Goal: Find specific page/section: Find specific page/section

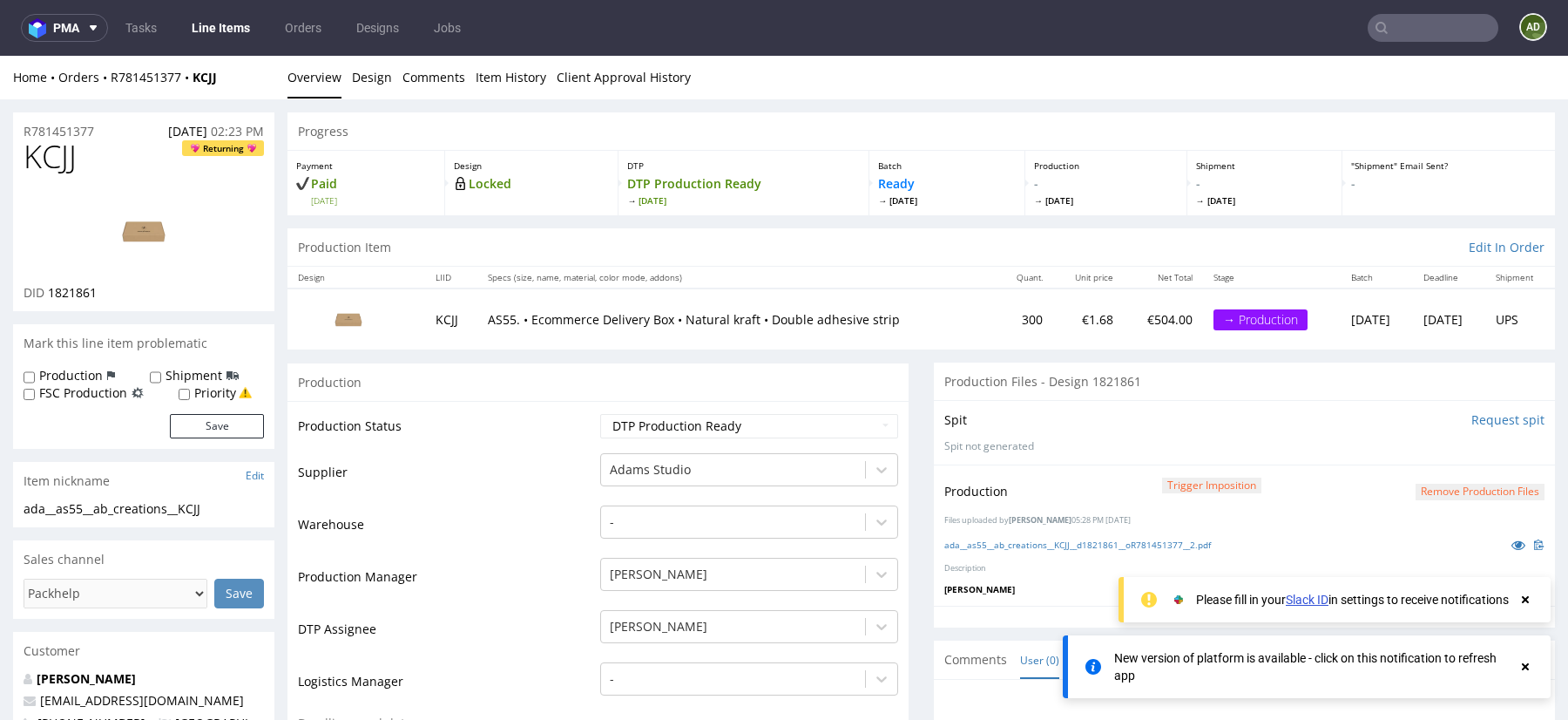
click at [1425, 34] on input "text" at bounding box center [1433, 27] width 131 height 28
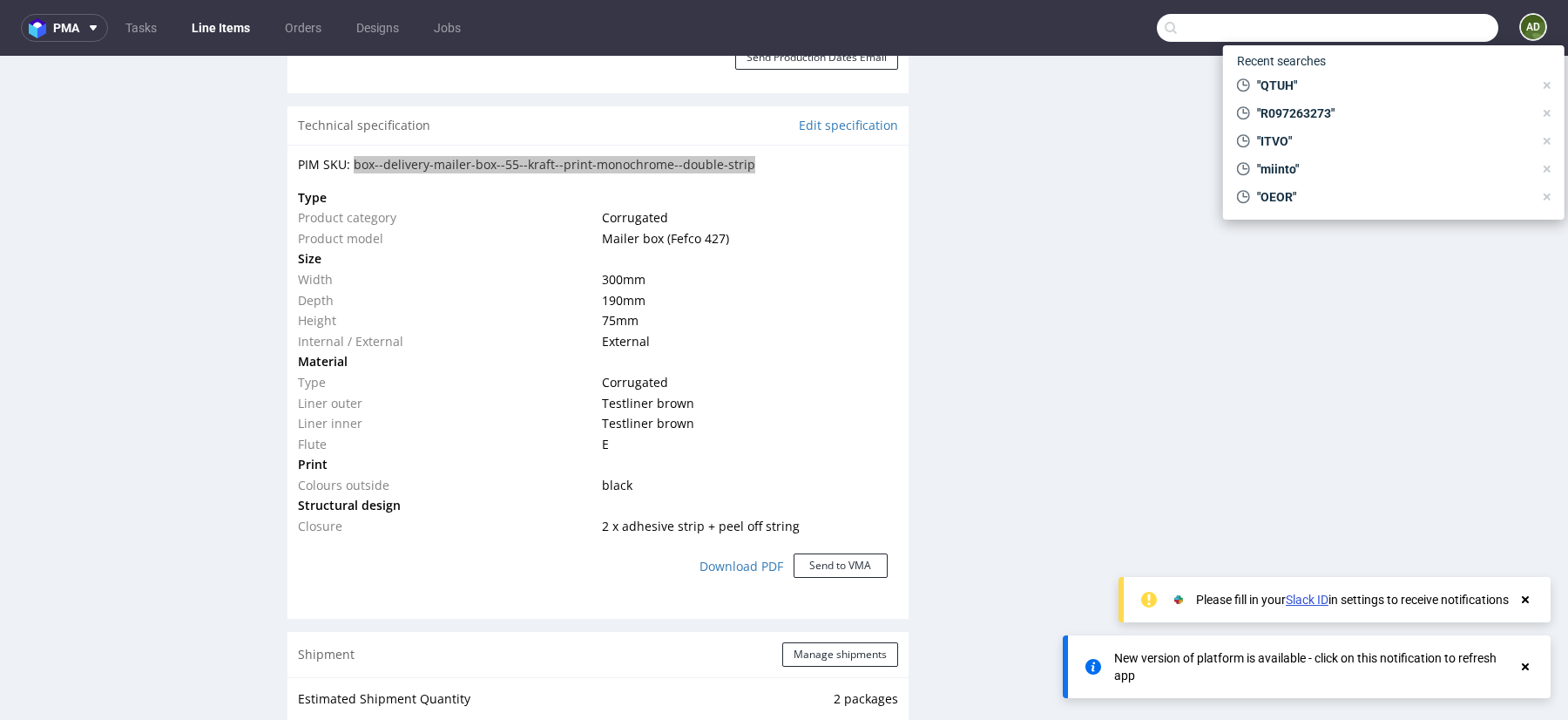
paste input "SFTV"
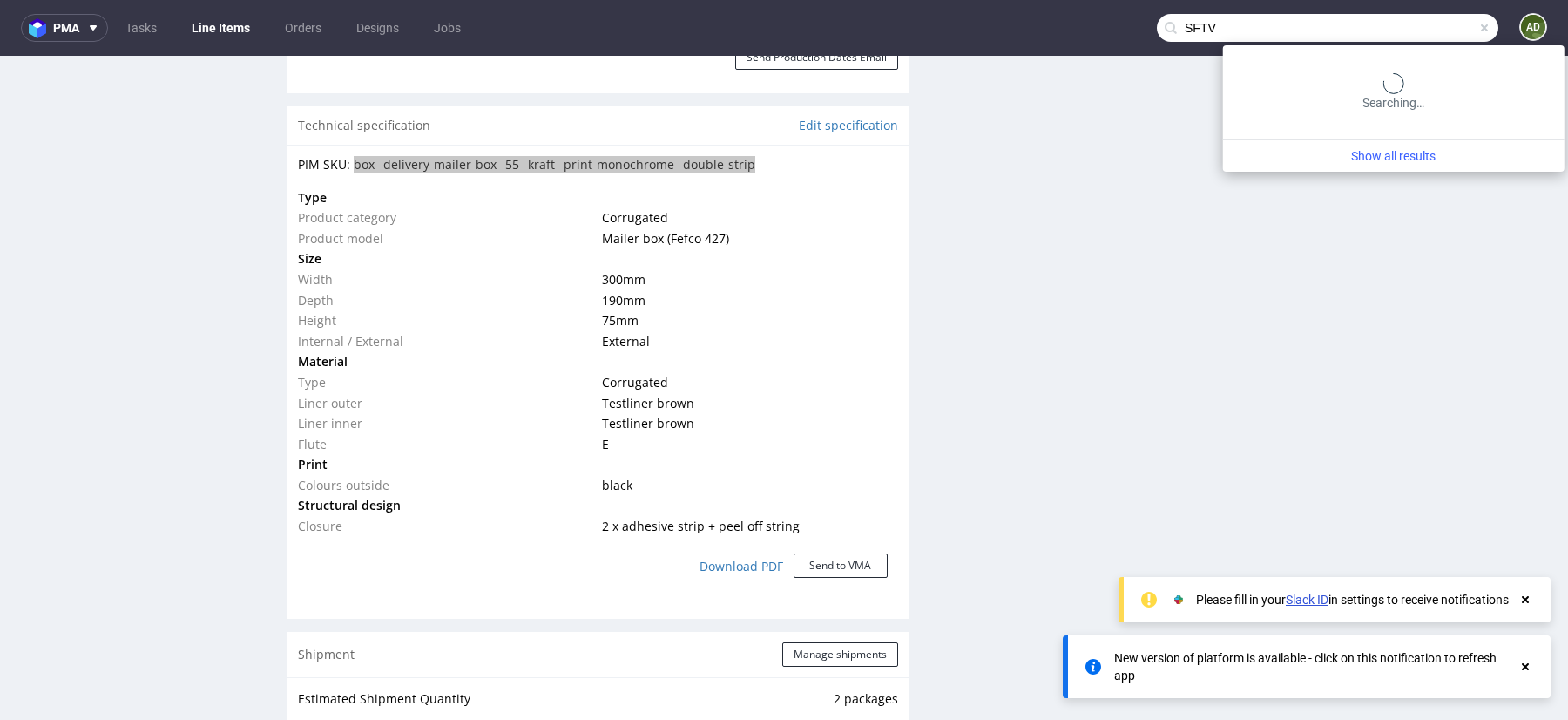
type input "SFTV"
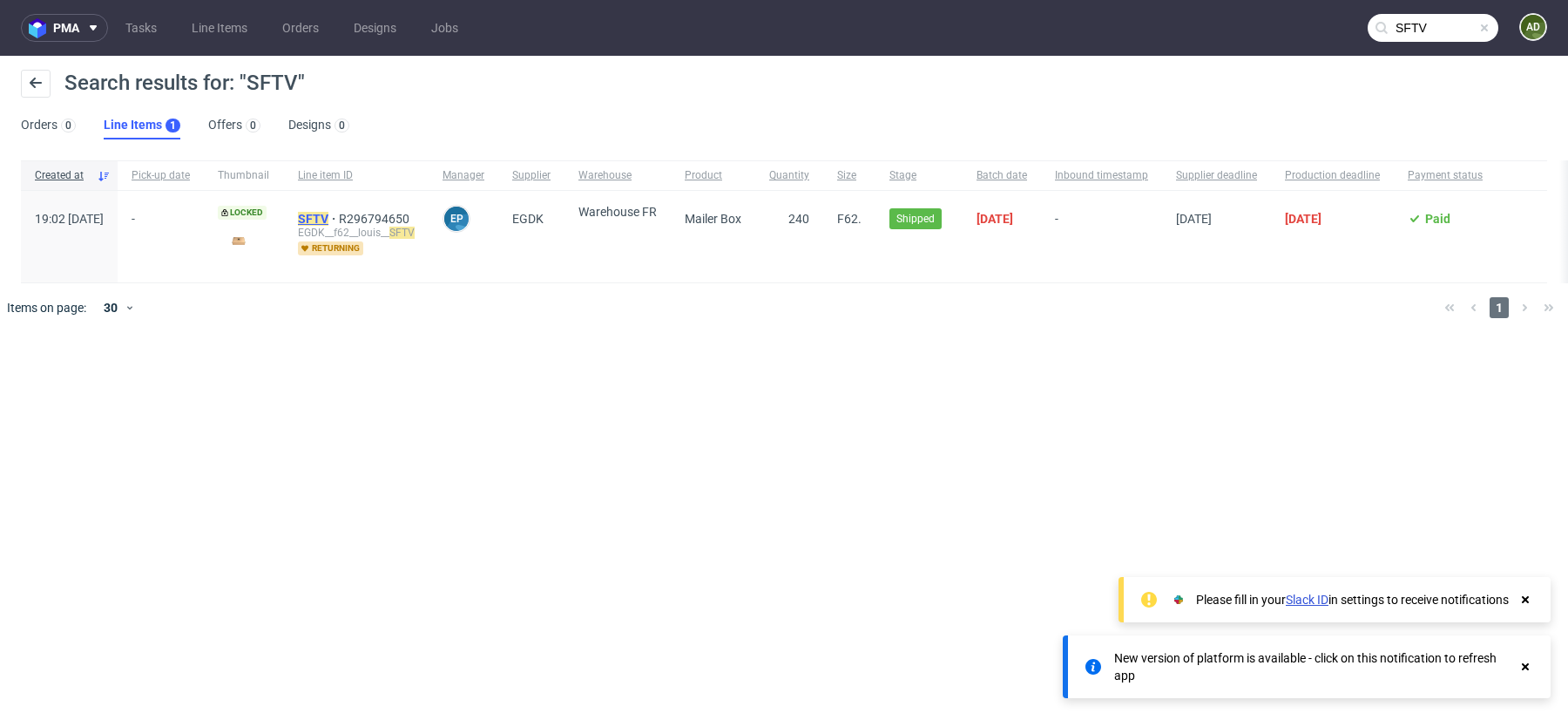
click at [329, 212] on mark "SFTV" at bounding box center [313, 219] width 31 height 13
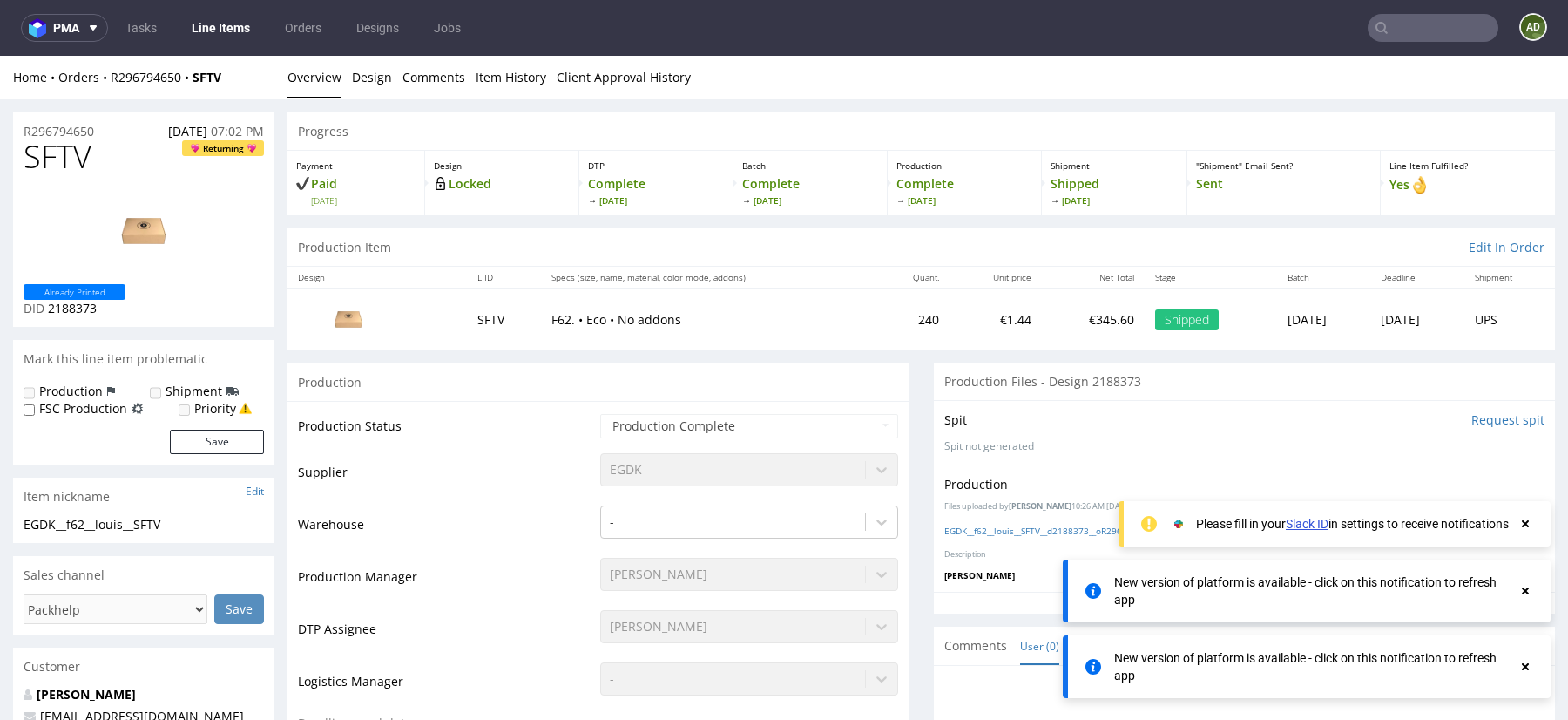
click at [1422, 23] on input "text" at bounding box center [1433, 27] width 131 height 28
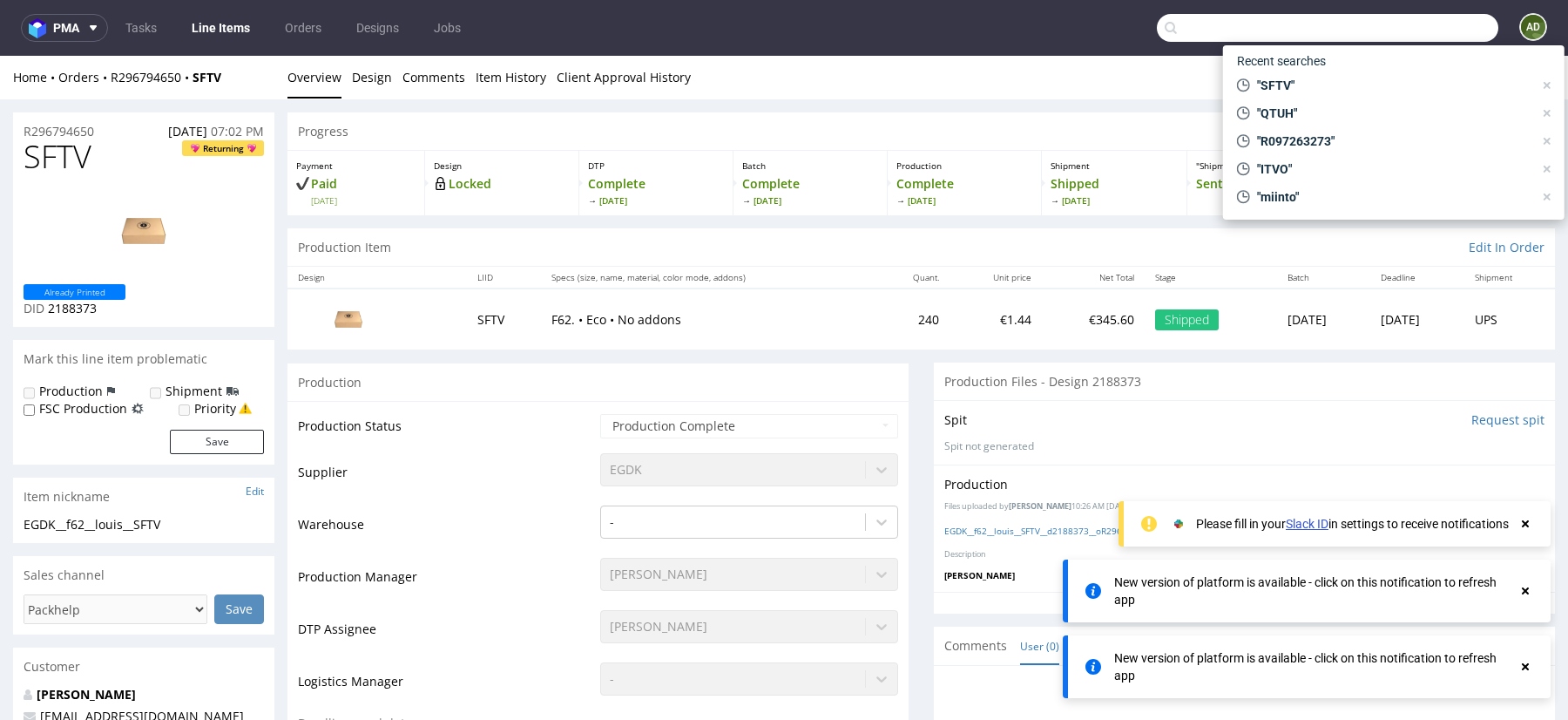
click at [1422, 23] on input "text" at bounding box center [1327, 27] width 341 height 28
paste input "ISZZ"
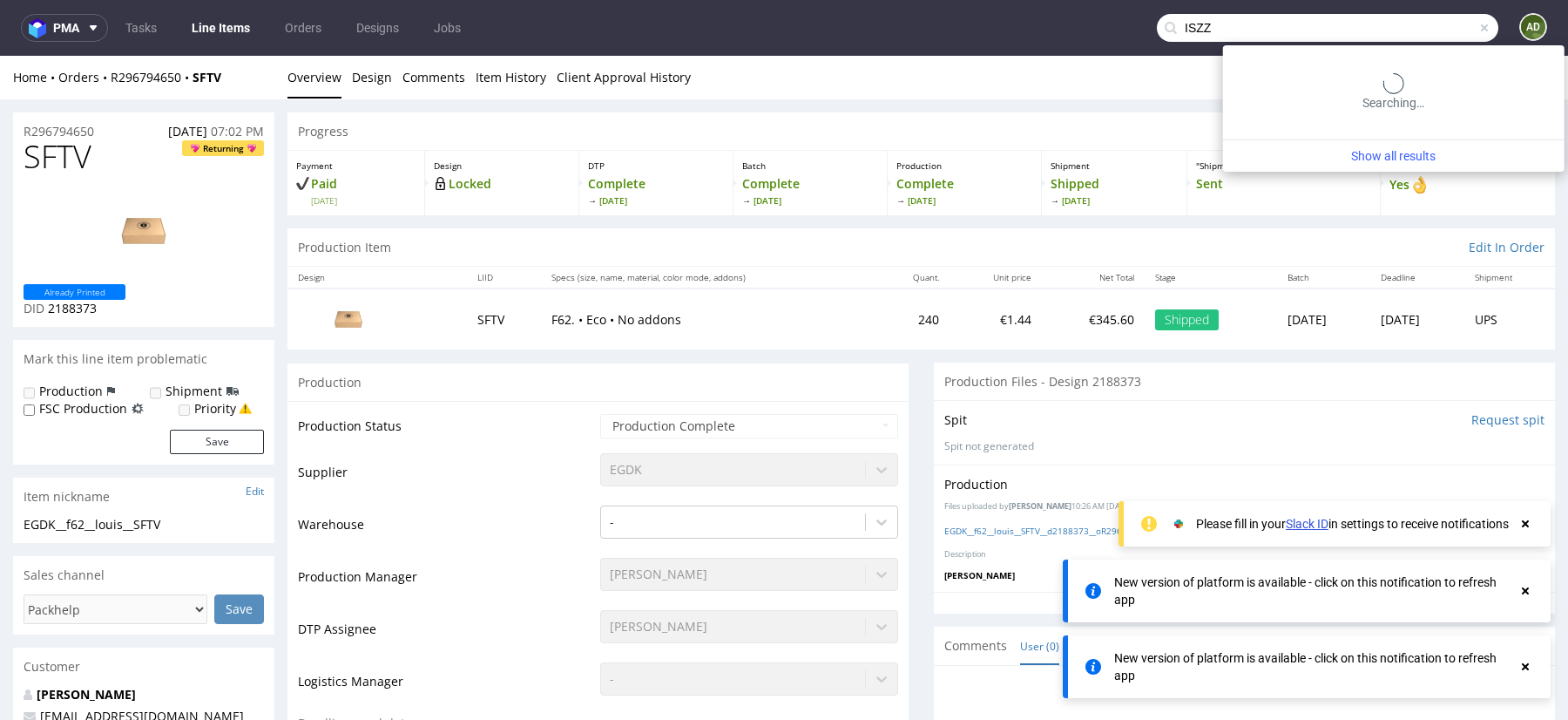
type input "ISZZ"
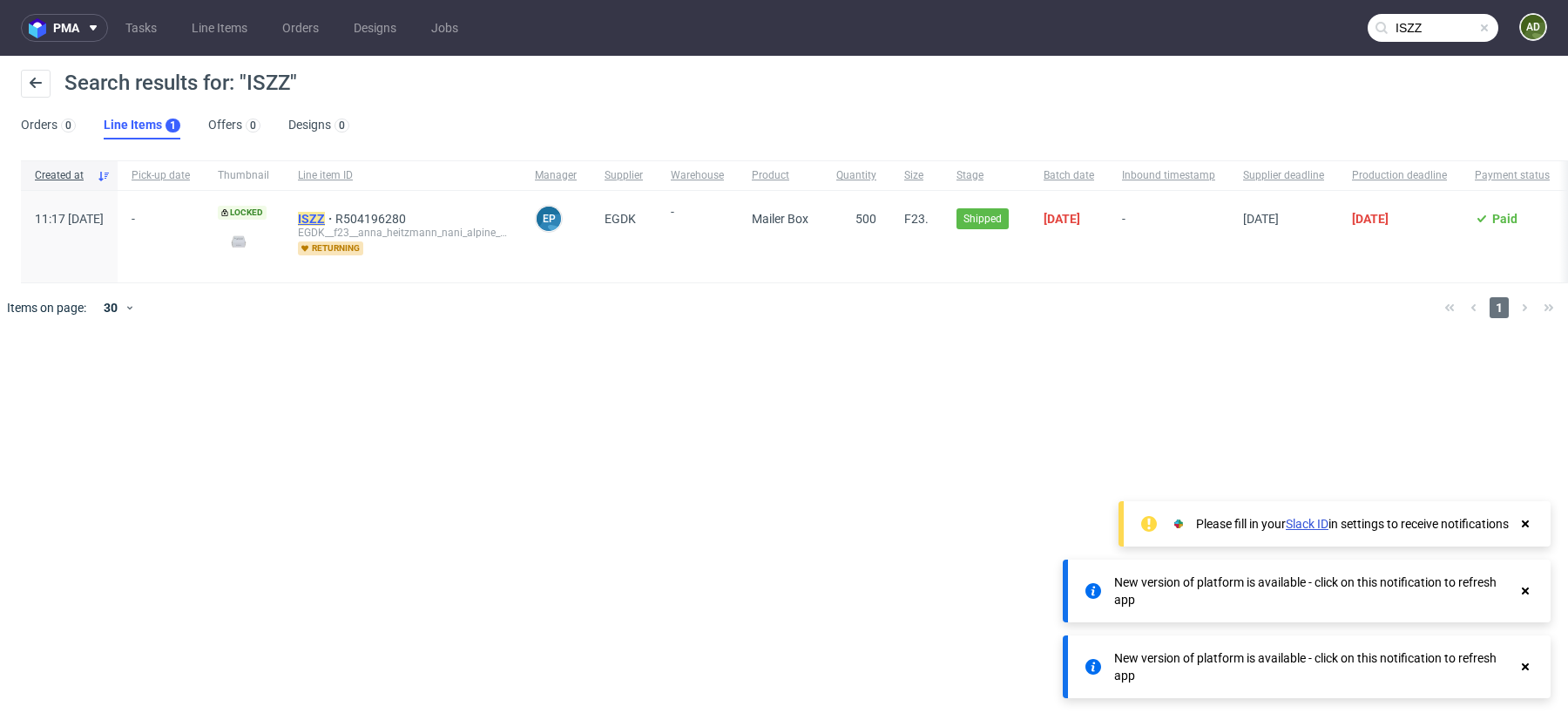
click at [325, 215] on mark "ISZZ" at bounding box center [311, 219] width 27 height 13
